Goal: Check status: Check status

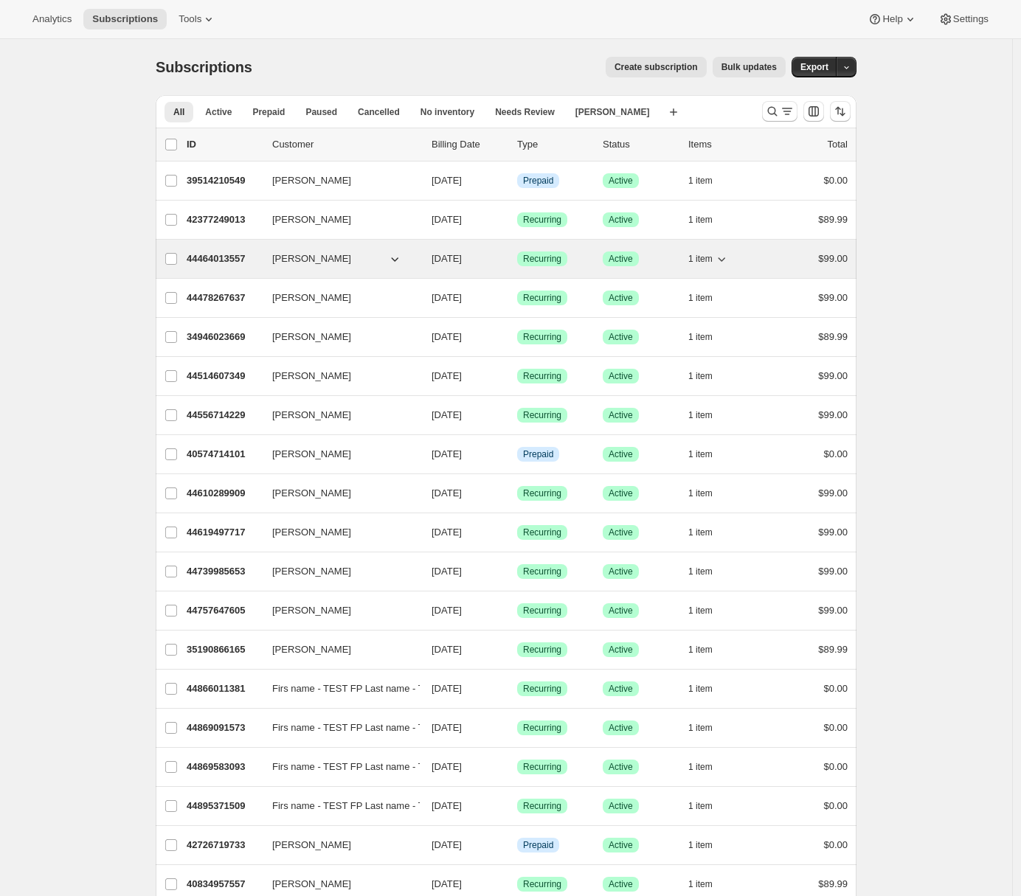
click at [254, 257] on p "44464013557" at bounding box center [224, 258] width 74 height 15
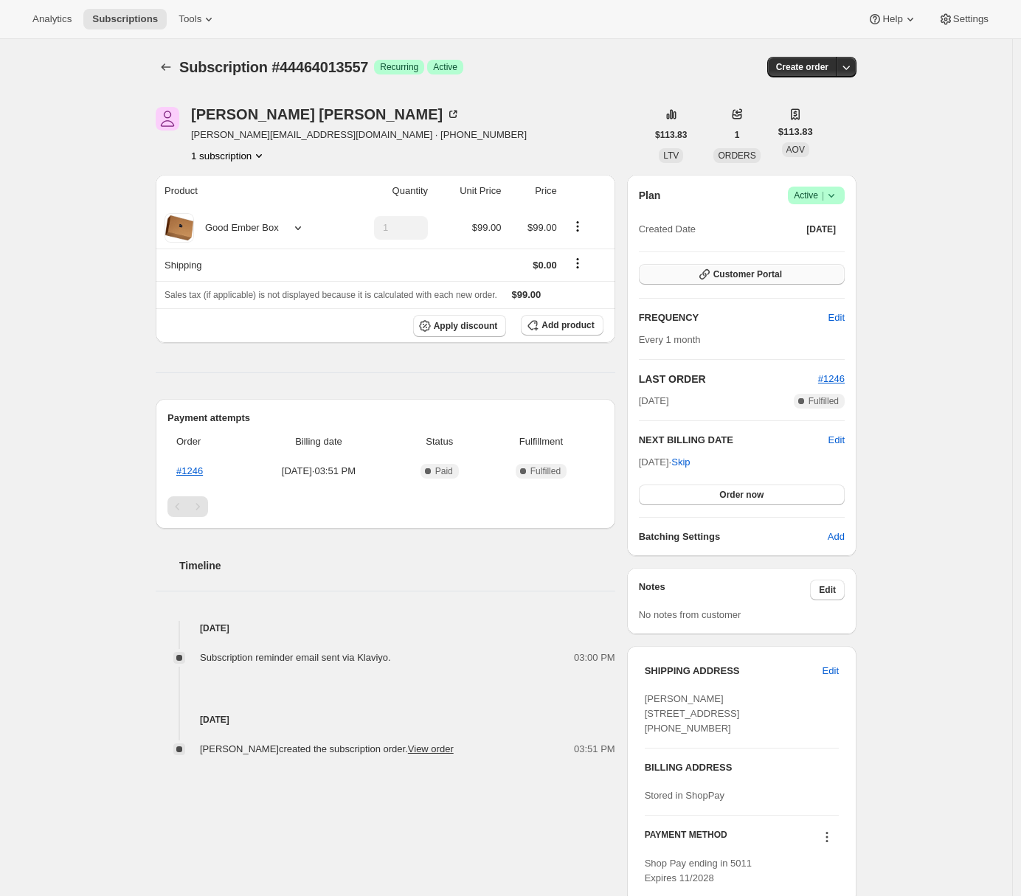
click at [827, 273] on button "Customer Portal" at bounding box center [742, 274] width 206 height 21
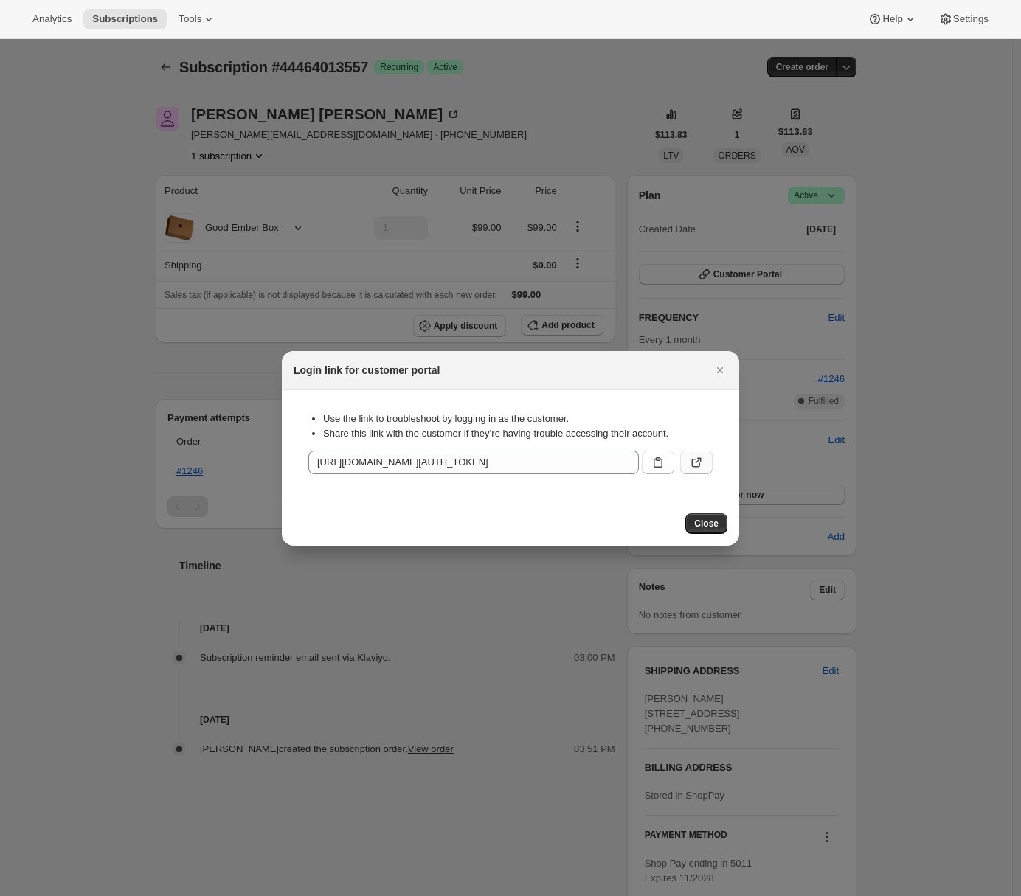
click at [698, 462] on icon ":rc1:" at bounding box center [696, 462] width 15 height 15
click at [728, 371] on button "Close" at bounding box center [719, 370] width 21 height 21
